Goal: Check status: Check status

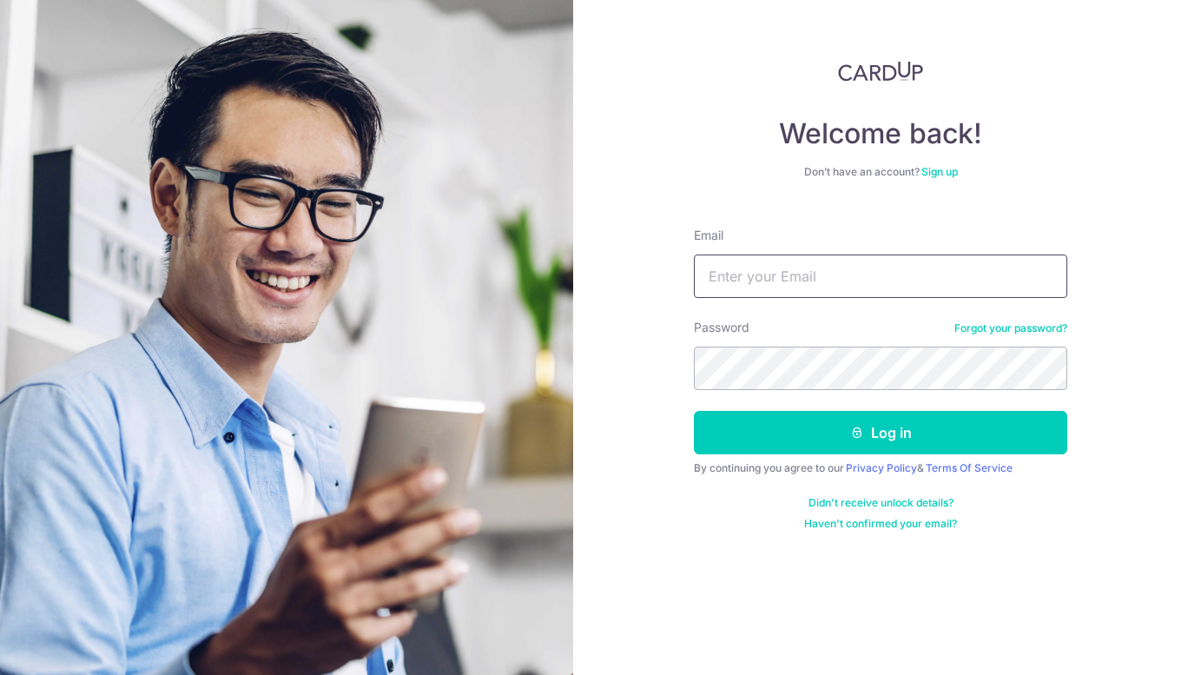
type input "[PERSON_NAME][EMAIL_ADDRESS][DOMAIN_NAME]"
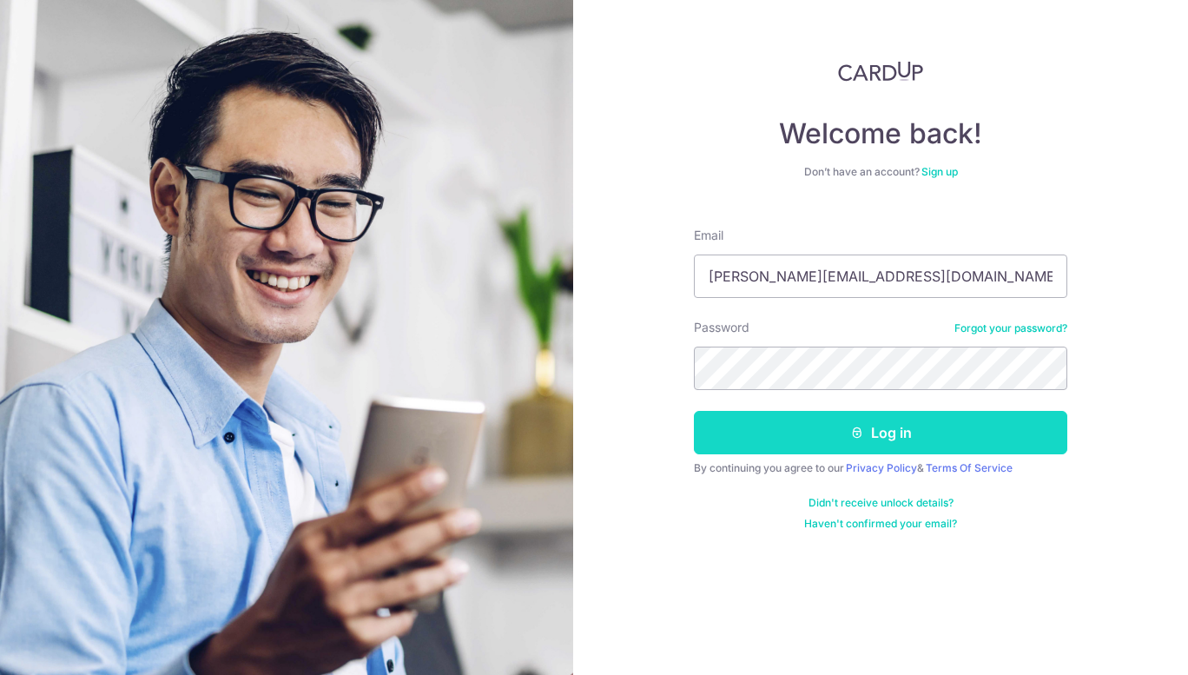
click at [864, 433] on button "Log in" at bounding box center [880, 432] width 373 height 43
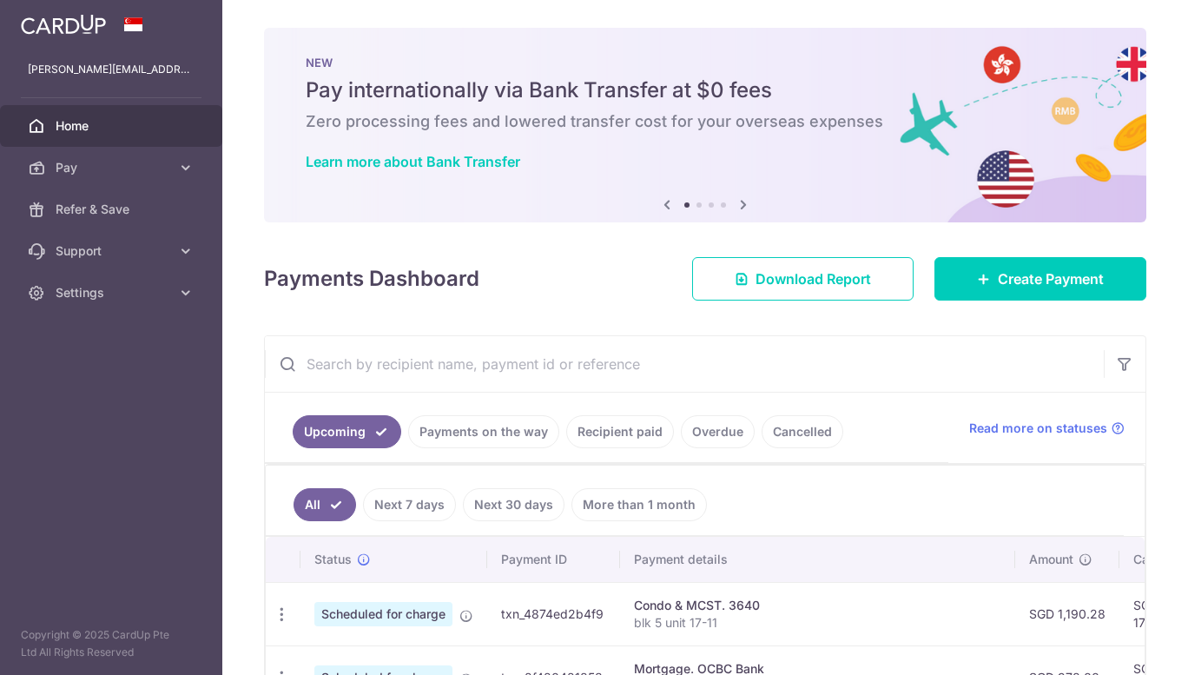
scroll to position [174, 0]
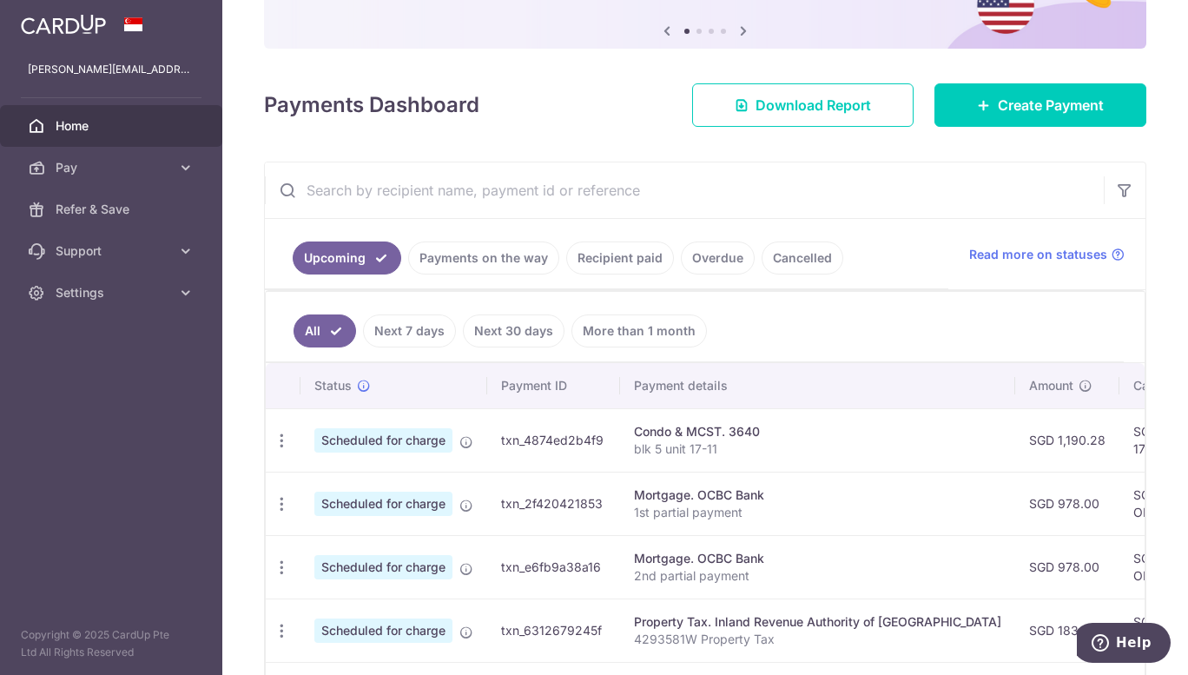
click at [623, 263] on link "Recipient paid" at bounding box center [620, 257] width 108 height 33
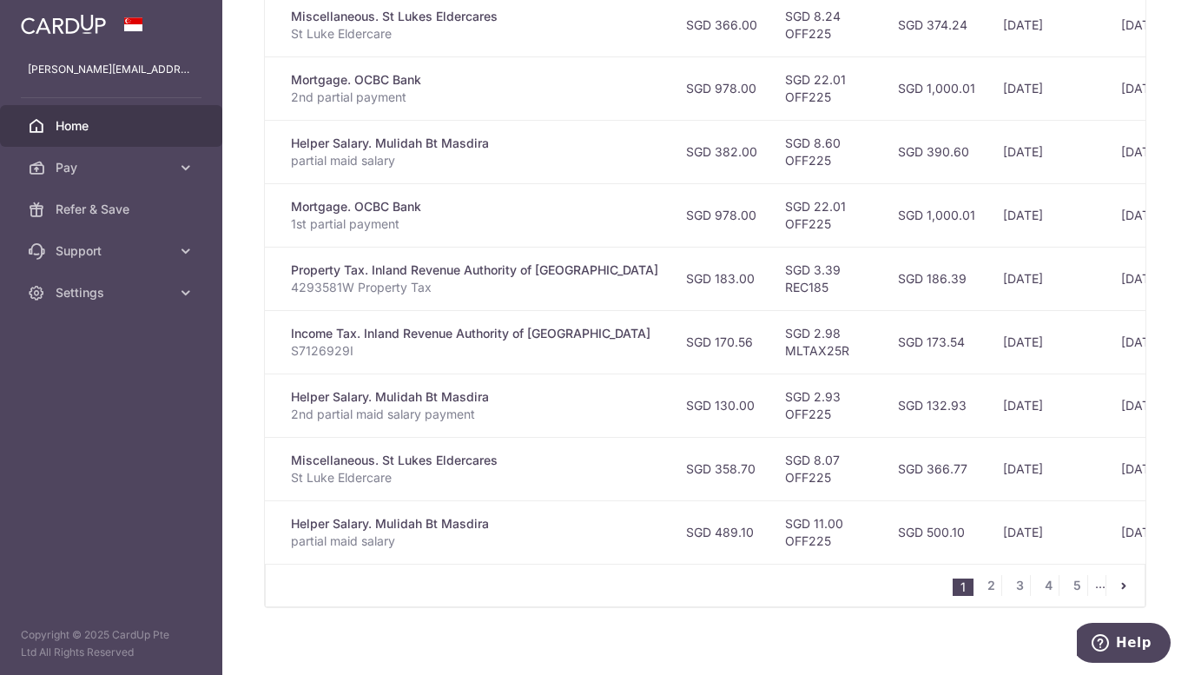
scroll to position [599, 0]
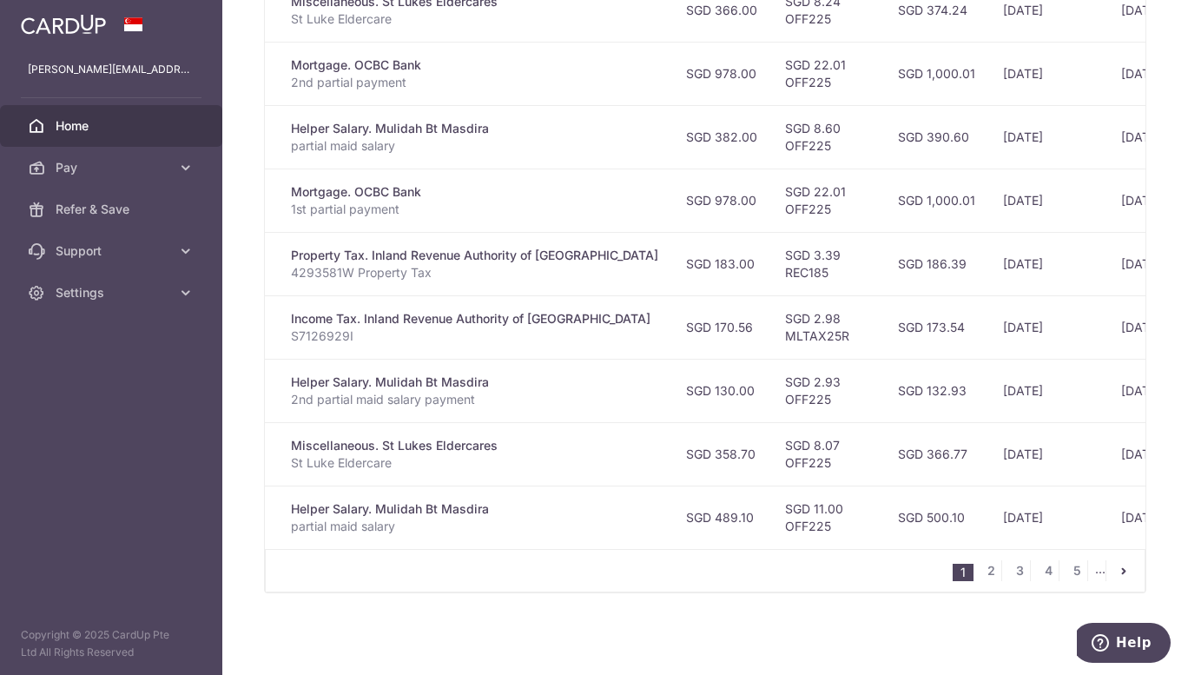
drag, startPoint x: 1128, startPoint y: 411, endPoint x: 1151, endPoint y: 407, distance: 22.8
click at [1149, 407] on div "× Pause Schedule Pause all future payments in this series Pause just this one p…" at bounding box center [705, 337] width 966 height 675
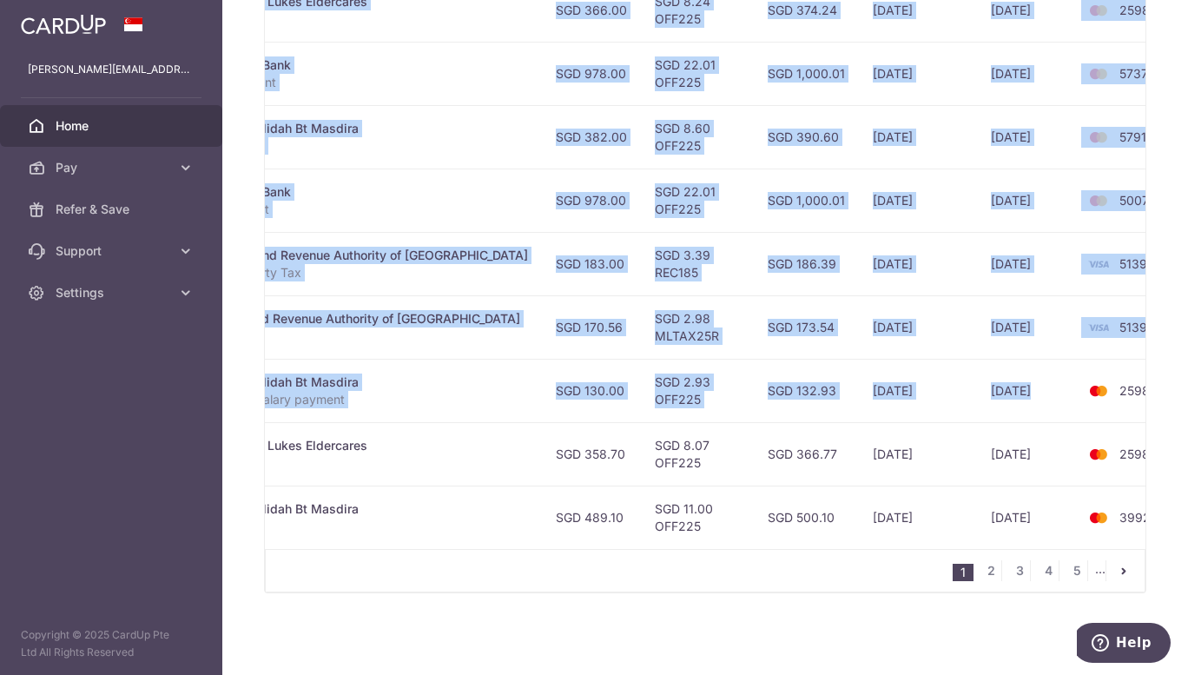
drag, startPoint x: 1096, startPoint y: 385, endPoint x: 1159, endPoint y: 382, distance: 62.6
click at [1159, 382] on div "× Pause Schedule Pause all future payments in this series Pause just this one p…" at bounding box center [705, 337] width 966 height 675
click at [1091, 406] on td "2598" at bounding box center [1142, 390] width 132 height 63
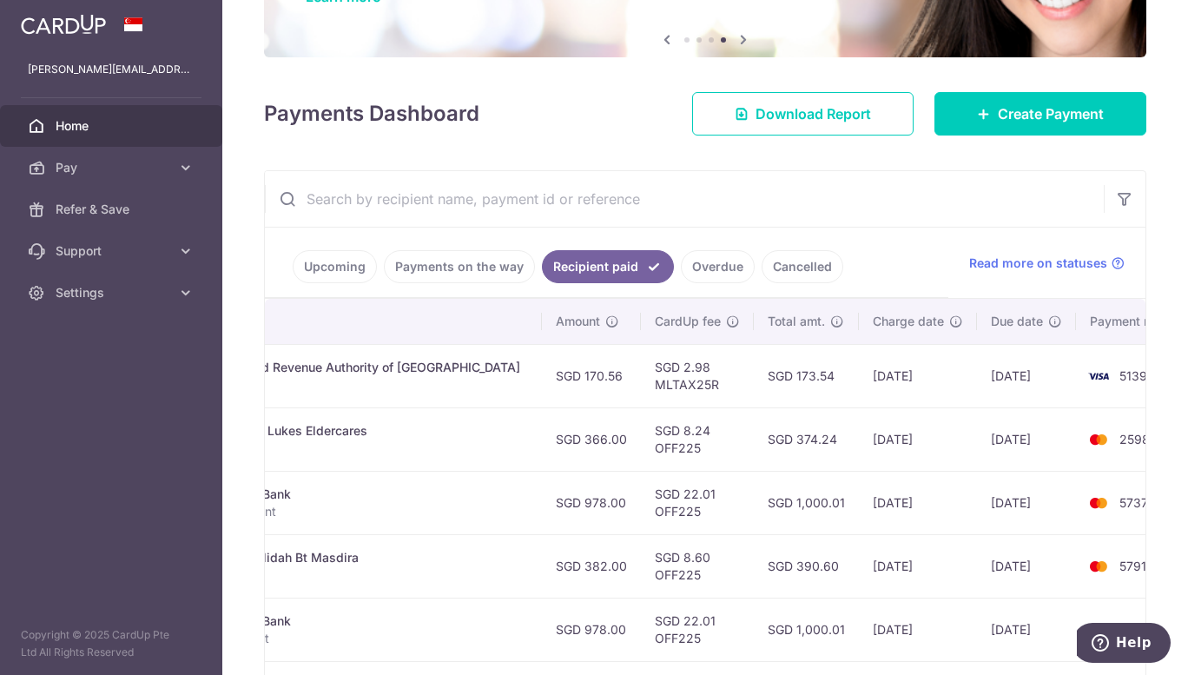
scroll to position [339, 0]
